Goal: Complete application form: Complete application form

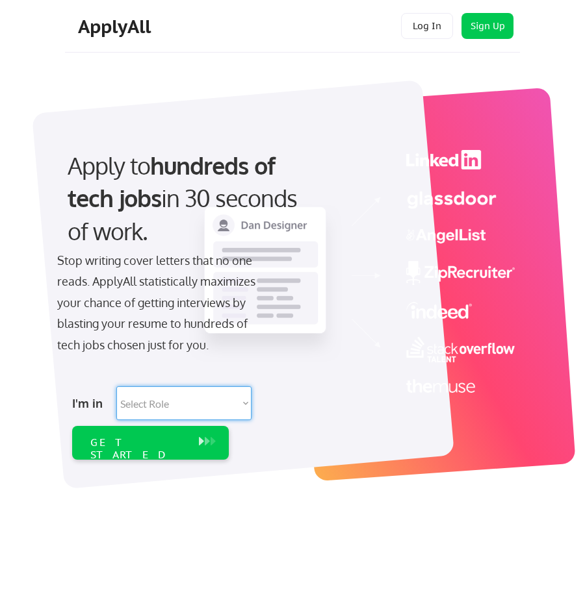
select select ""technical_project_program_mgmt""
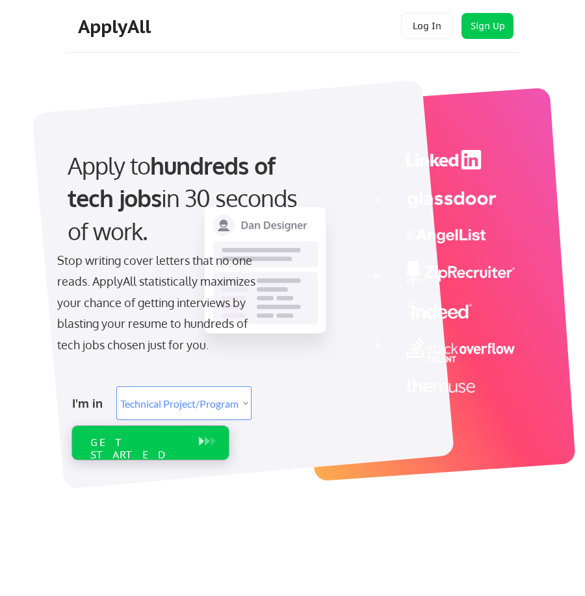
click at [190, 446] on div "GET STARTED" at bounding box center [138, 443] width 108 height 34
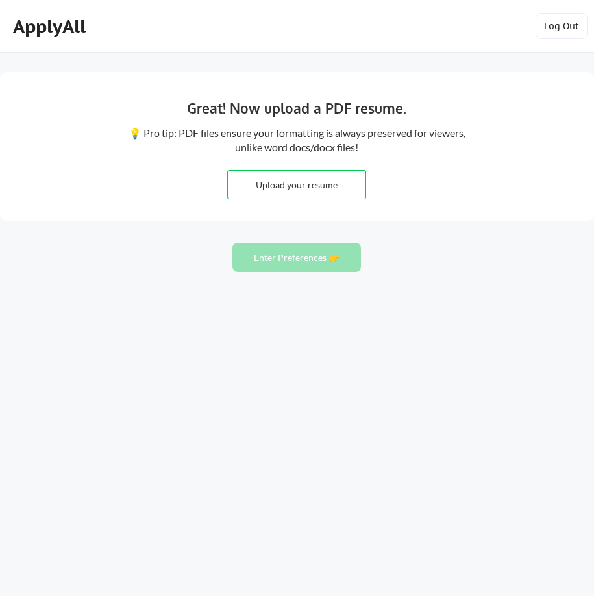
click at [319, 181] on input "file" at bounding box center [297, 185] width 138 height 28
click at [290, 181] on input "file" at bounding box center [297, 185] width 138 height 28
type input "C:\fakepath\Jennifer Gormley Resume 2024_WORD3.pdf"
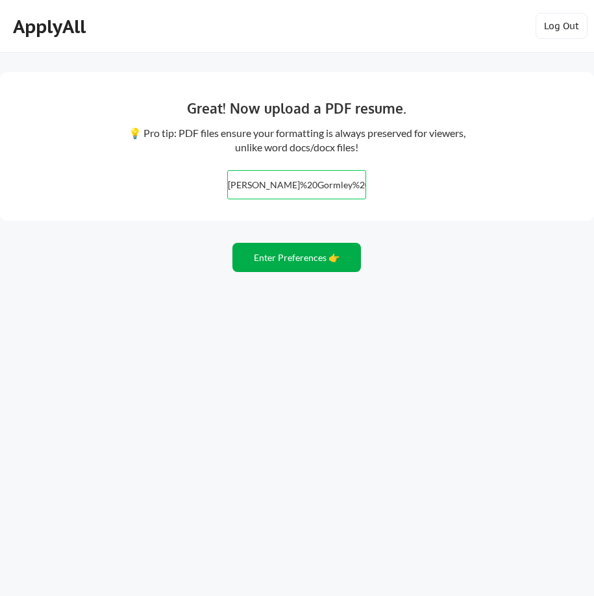
click at [307, 255] on button "Enter Preferences 👉" at bounding box center [297, 257] width 129 height 29
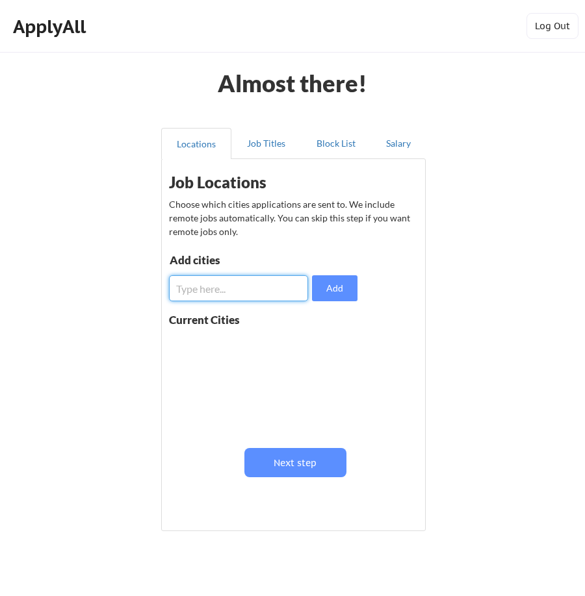
click at [277, 287] on input "input" at bounding box center [238, 288] width 139 height 26
type input "G"
type input "Atlanta"
click at [336, 279] on button "Add" at bounding box center [334, 288] width 45 height 26
click at [268, 290] on input "input" at bounding box center [238, 288] width 139 height 26
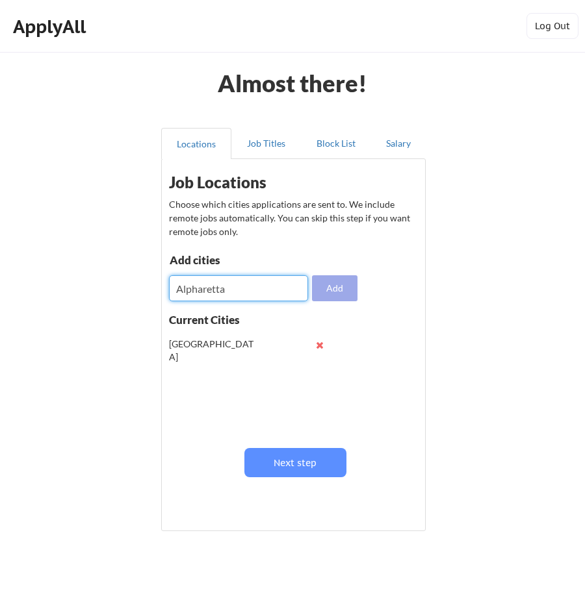
type input "Alpharetta"
click at [344, 296] on button "Add" at bounding box center [334, 288] width 45 height 26
click at [244, 281] on input "input" at bounding box center [238, 288] width 139 height 26
type input "Cumming"
click at [321, 277] on button "Add" at bounding box center [334, 288] width 45 height 26
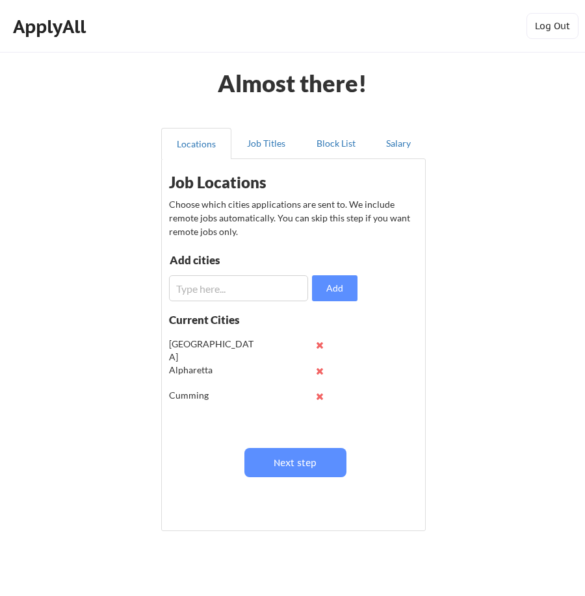
click at [303, 283] on input "input" at bounding box center [238, 288] width 139 height 26
type input "/"
type input "Roswell"
click at [338, 292] on button "Add" at bounding box center [334, 288] width 45 height 26
click at [265, 455] on button "Next step" at bounding box center [295, 462] width 102 height 29
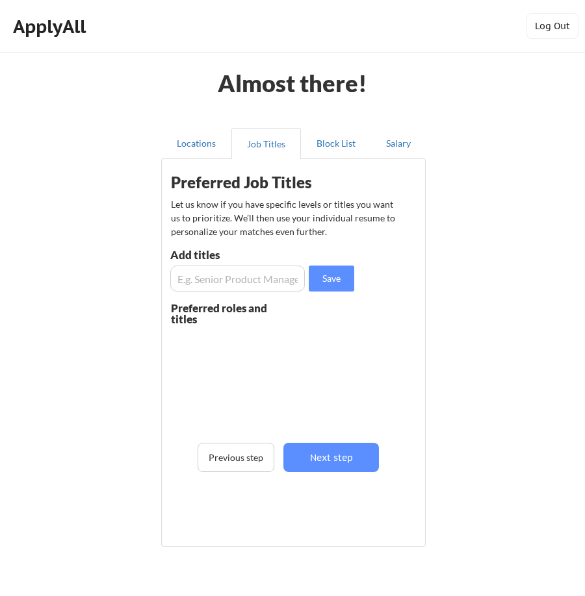
click at [239, 275] on input "input" at bounding box center [237, 279] width 134 height 26
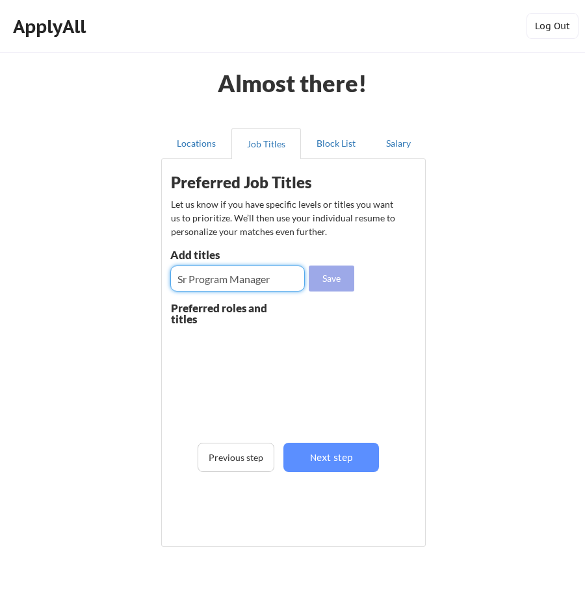
type input "Sr Program Manager"
click at [324, 268] on button "Save" at bounding box center [331, 279] width 45 height 26
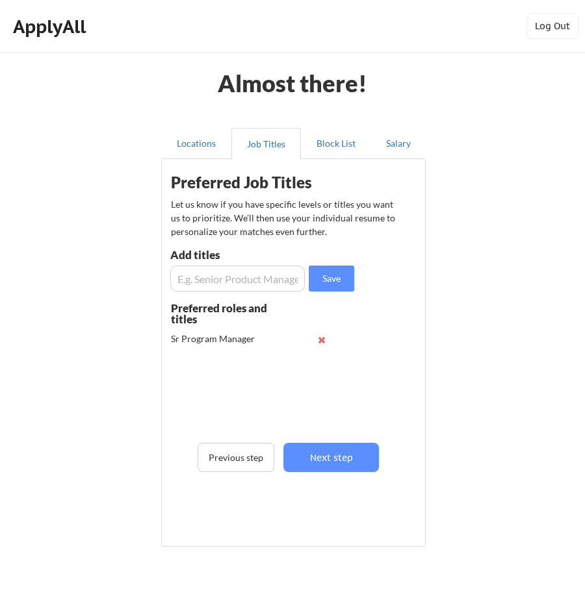
click at [257, 279] on input "input" at bounding box center [237, 279] width 134 height 26
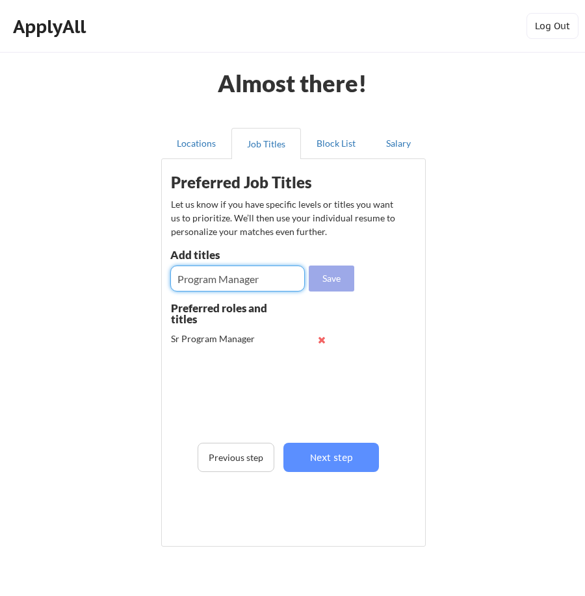
type input "Program Manager"
click at [336, 277] on button "Save" at bounding box center [331, 279] width 45 height 26
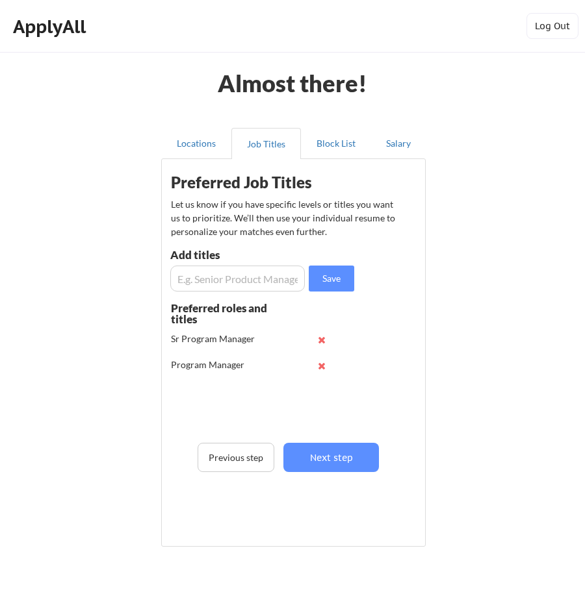
click at [259, 276] on input "input" at bounding box center [237, 279] width 134 height 26
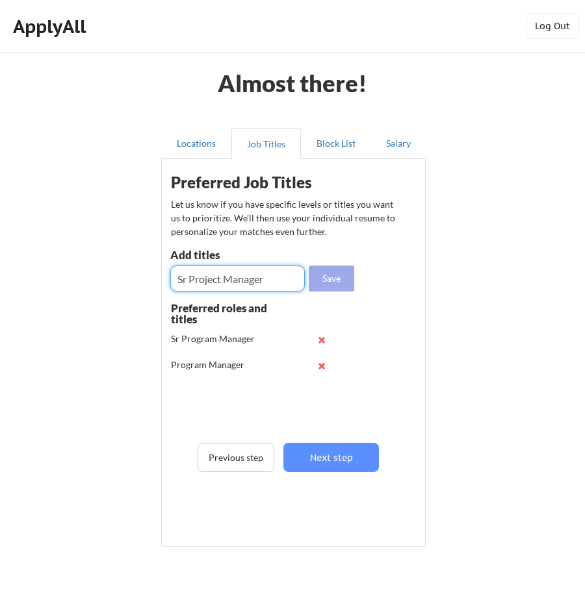
type input "Sr Project Manager"
click at [349, 283] on button "Save" at bounding box center [331, 279] width 45 height 26
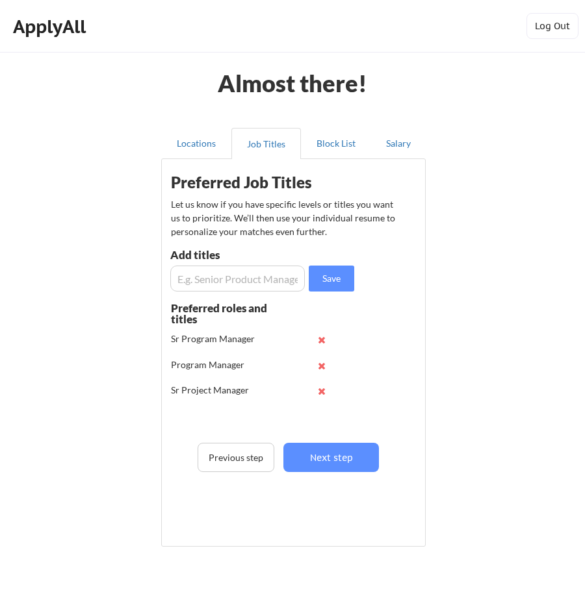
click at [279, 283] on input "input" at bounding box center [237, 279] width 134 height 26
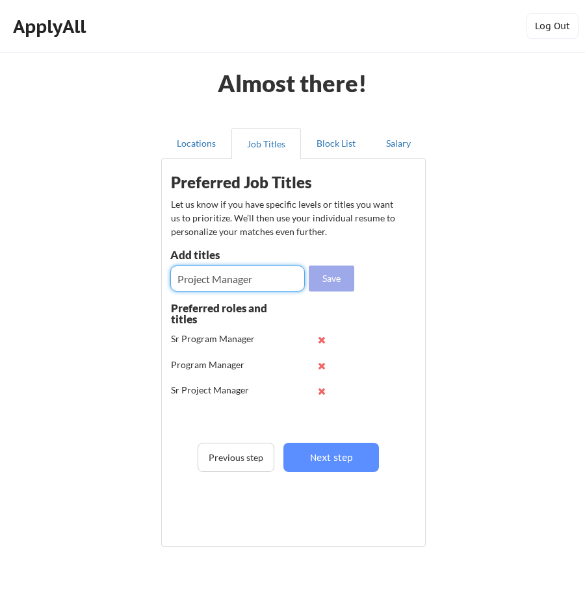
type input "Project Manager"
click at [340, 283] on button "Save" at bounding box center [331, 279] width 45 height 26
click at [210, 284] on input "input" at bounding box center [237, 279] width 134 height 26
type input "Technical Program Manager"
click at [327, 275] on button "Save" at bounding box center [331, 279] width 45 height 26
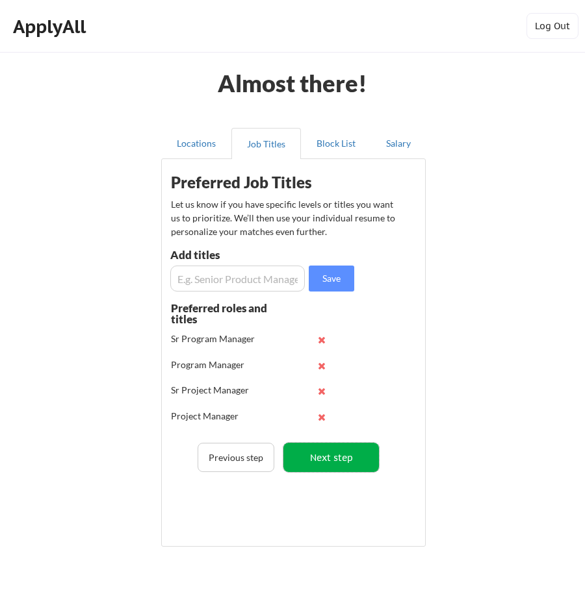
click at [344, 447] on button "Next step" at bounding box center [330, 457] width 95 height 29
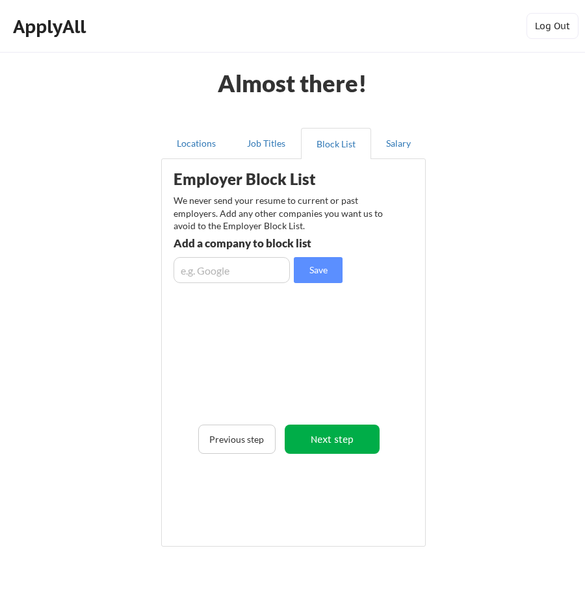
click at [369, 442] on button "Next step" at bounding box center [332, 439] width 95 height 29
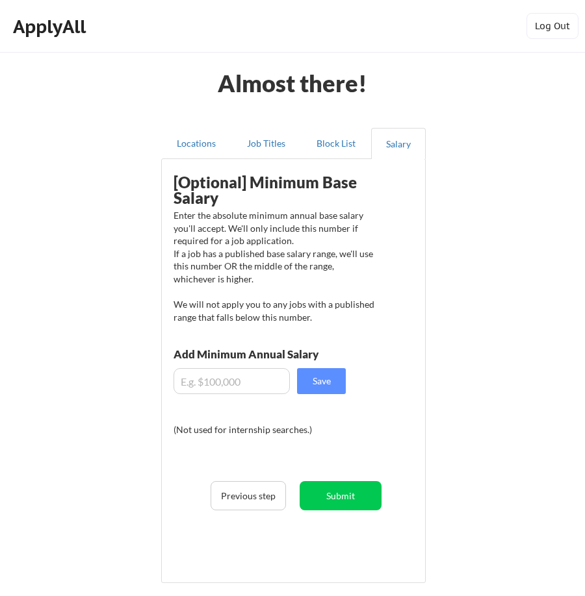
click at [268, 391] on input "input" at bounding box center [231, 381] width 116 height 26
type input "$110,000"
click at [312, 383] on button "Save" at bounding box center [321, 381] width 49 height 26
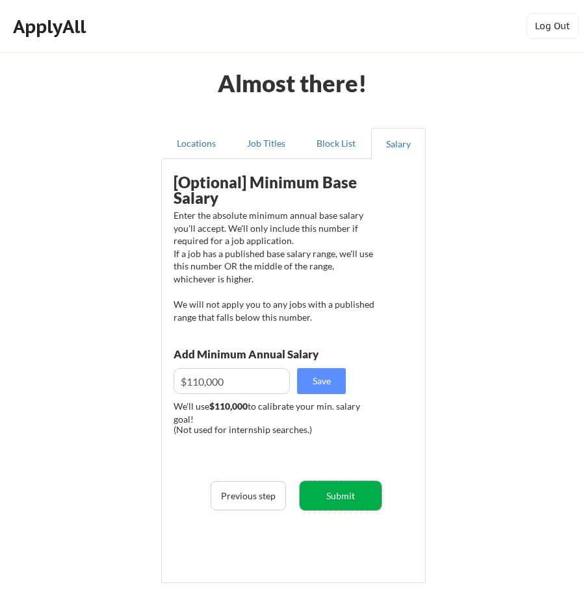
click at [356, 494] on button "Submit" at bounding box center [340, 495] width 82 height 29
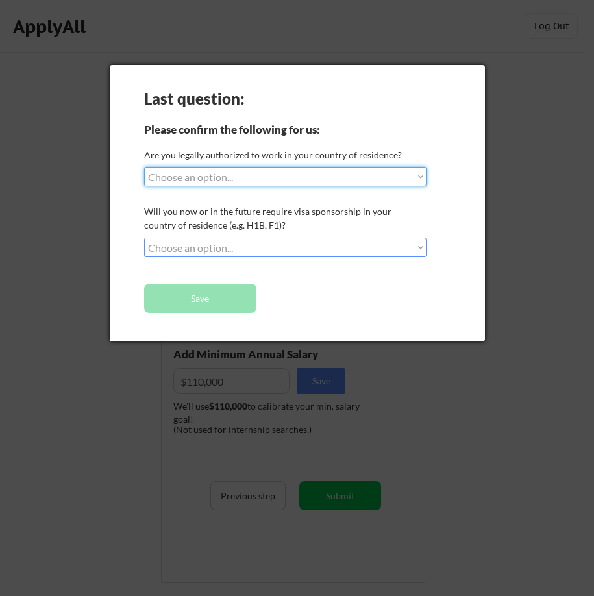
select select ""yes__i_am_a_us_citizen""
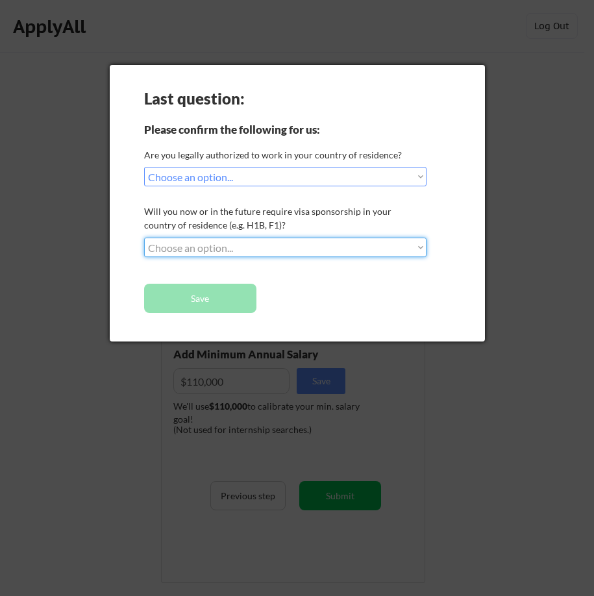
select select ""no__i_will_not_need_sponsorship""
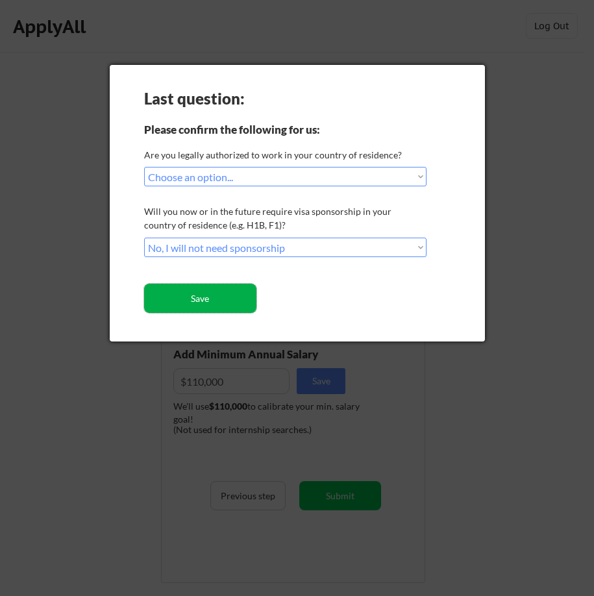
click at [235, 302] on button "Save" at bounding box center [200, 298] width 112 height 29
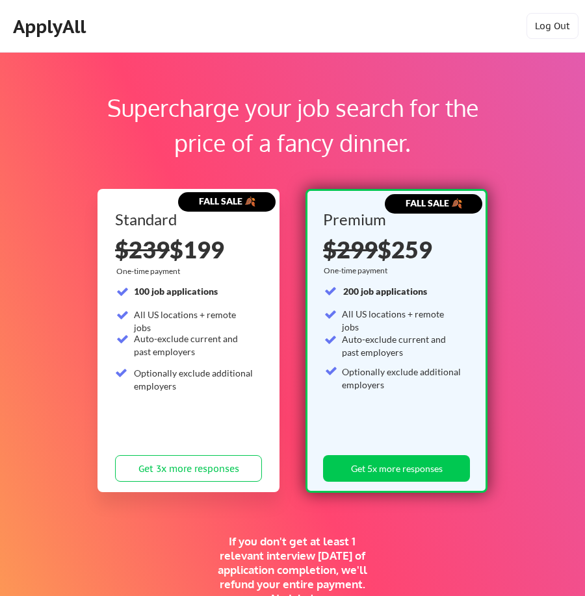
scroll to position [224, 0]
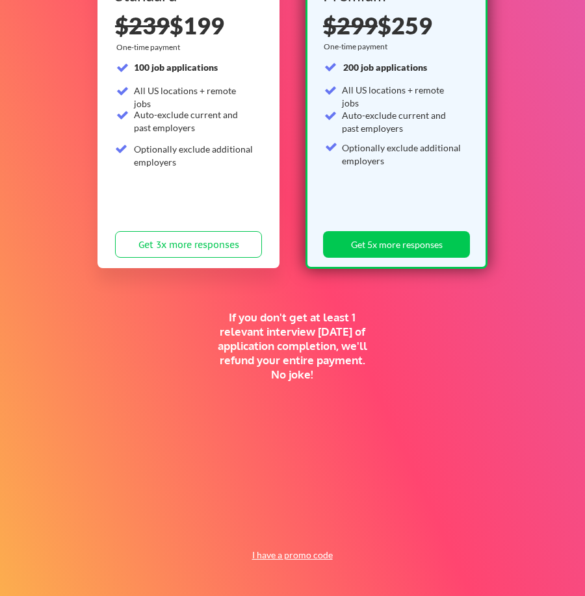
click at [289, 553] on button "I have a promo code" at bounding box center [291, 556] width 95 height 16
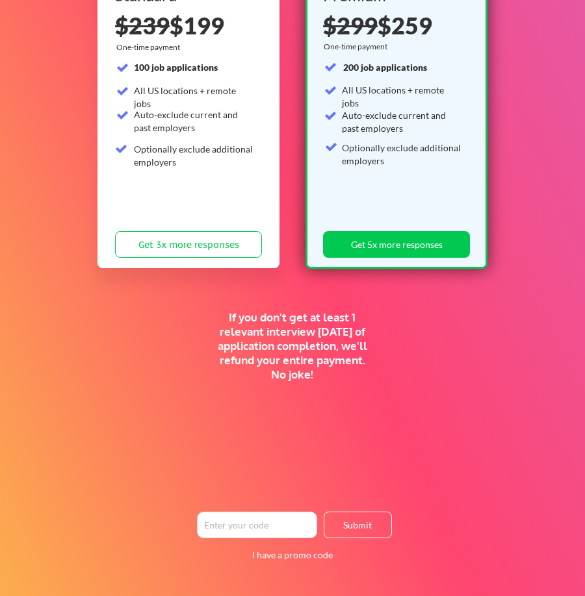
click at [277, 528] on input "input" at bounding box center [257, 525] width 120 height 27
paste input "TIMEISMONEY"
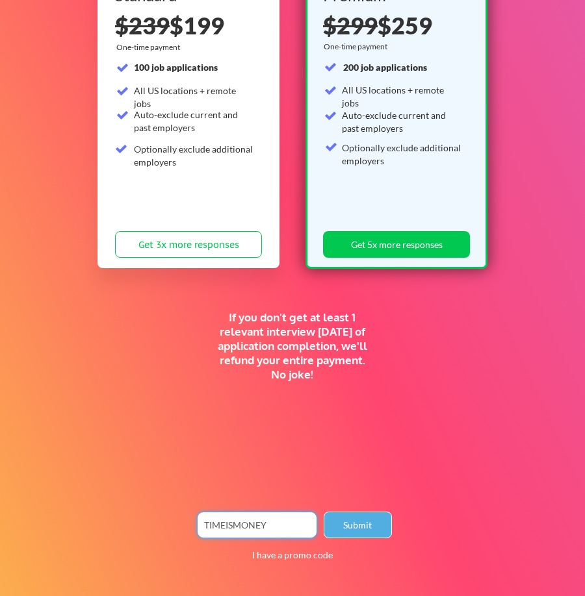
type input "TIMEISMONEY"
click at [374, 534] on button "Submit" at bounding box center [358, 525] width 68 height 27
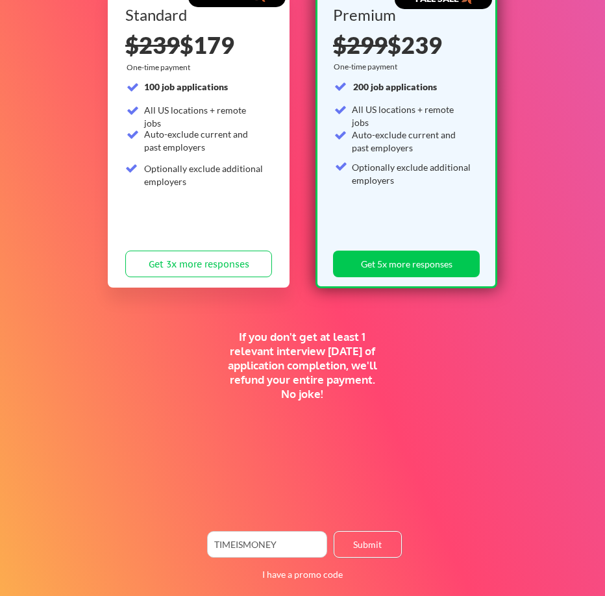
scroll to position [0, 0]
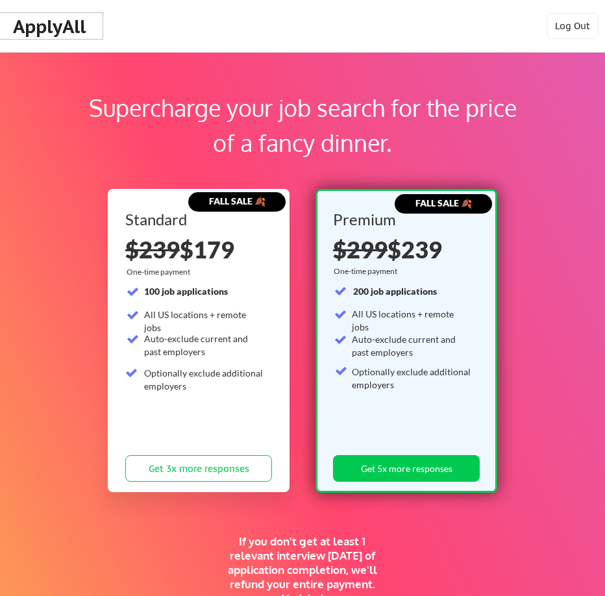
click at [97, 25] on div "ApplyAll" at bounding box center [51, 26] width 103 height 26
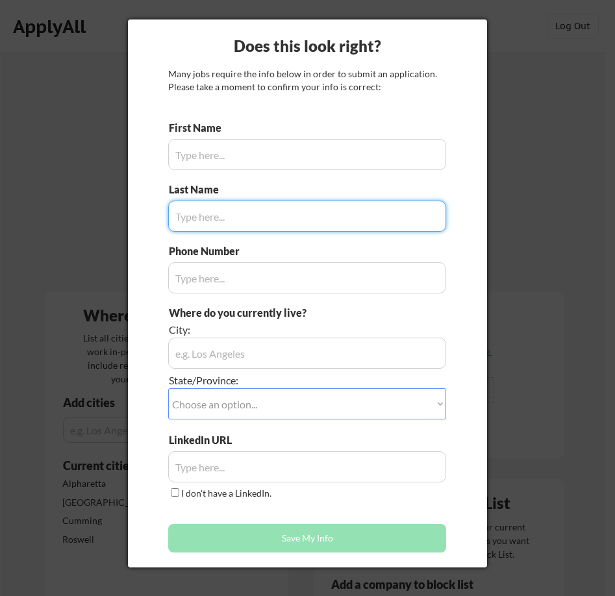
click at [223, 153] on input "input" at bounding box center [307, 154] width 278 height 31
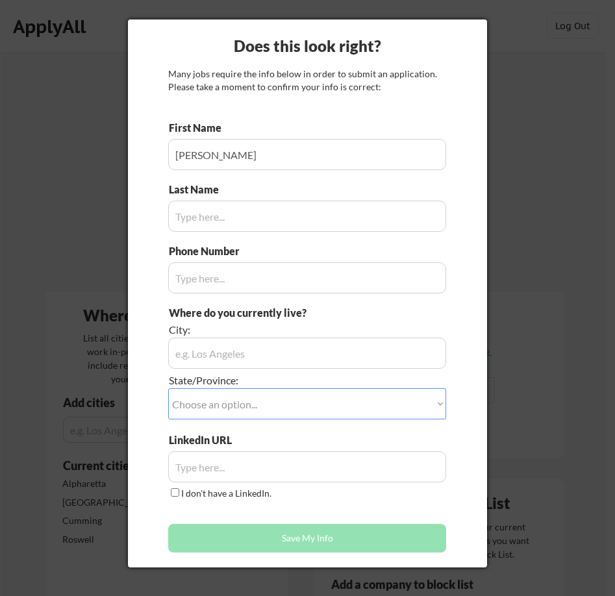
click at [227, 155] on input "input" at bounding box center [307, 154] width 278 height 31
click at [227, 154] on input "input" at bounding box center [307, 154] width 278 height 31
type input "Jennifer"
click at [280, 225] on input "input" at bounding box center [307, 216] width 278 height 31
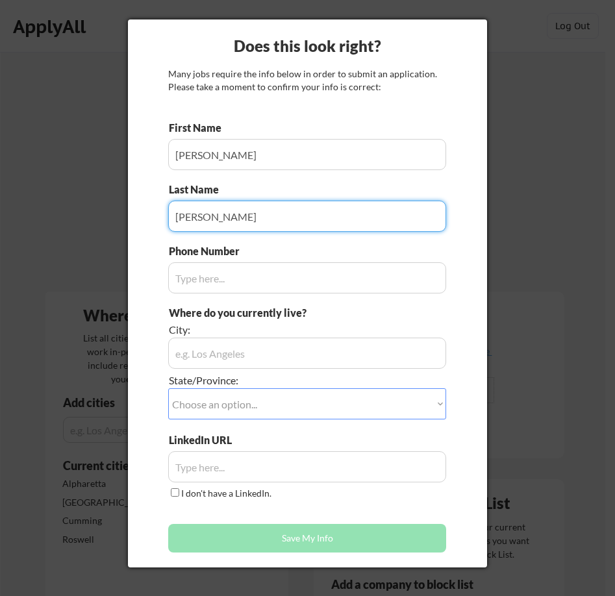
type input "Gormley"
click at [244, 279] on input "input" at bounding box center [307, 277] width 278 height 31
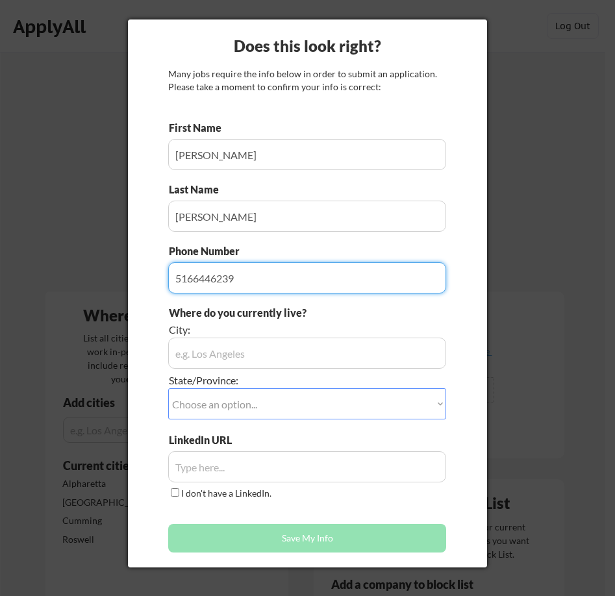
type input "5166446239"
click at [292, 354] on input "input" at bounding box center [307, 353] width 278 height 31
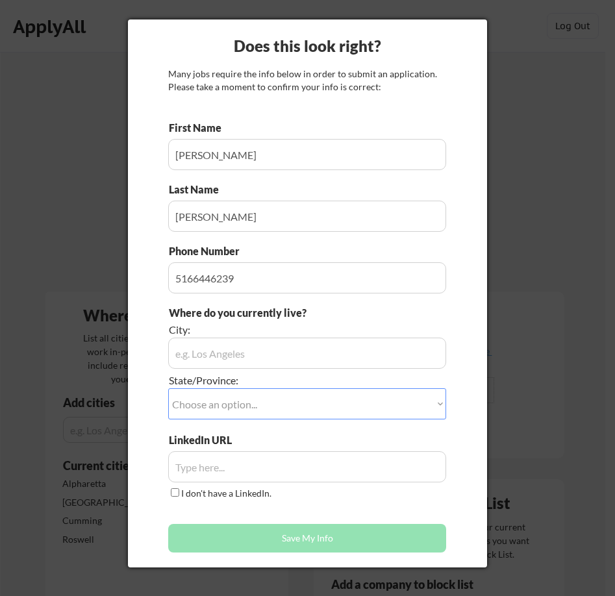
click at [169, 491] on div "I don't have a LinkedIn." at bounding box center [221, 494] width 107 height 15
click at [173, 492] on input "I don't have a LinkedIn." at bounding box center [175, 493] width 8 height 8
checkbox input "true"
click at [249, 354] on input "input" at bounding box center [307, 353] width 278 height 31
select select ""Georgia""
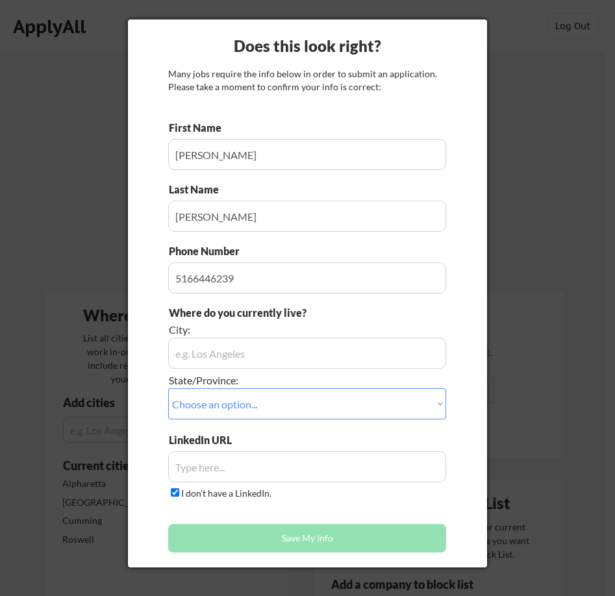
click at [239, 350] on input "input" at bounding box center [307, 353] width 278 height 31
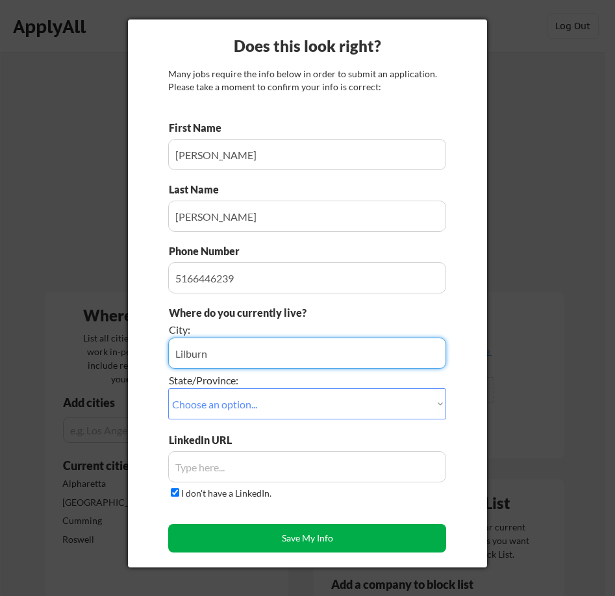
type input "Lilburn"
click at [349, 540] on button "Save My Info" at bounding box center [307, 538] width 278 height 29
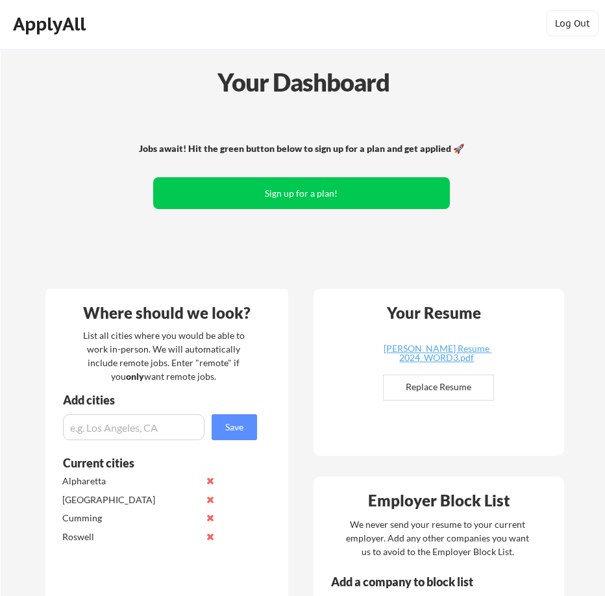
scroll to position [589, 0]
